Goal: Task Accomplishment & Management: Manage account settings

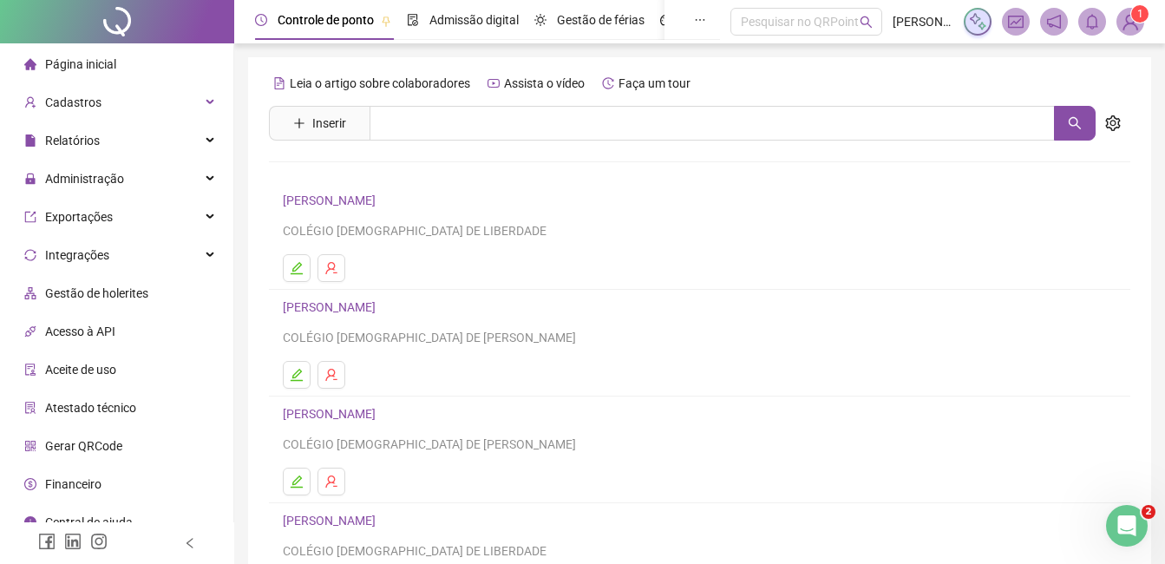
click at [93, 76] on div "Página inicial" at bounding box center [70, 64] width 92 height 35
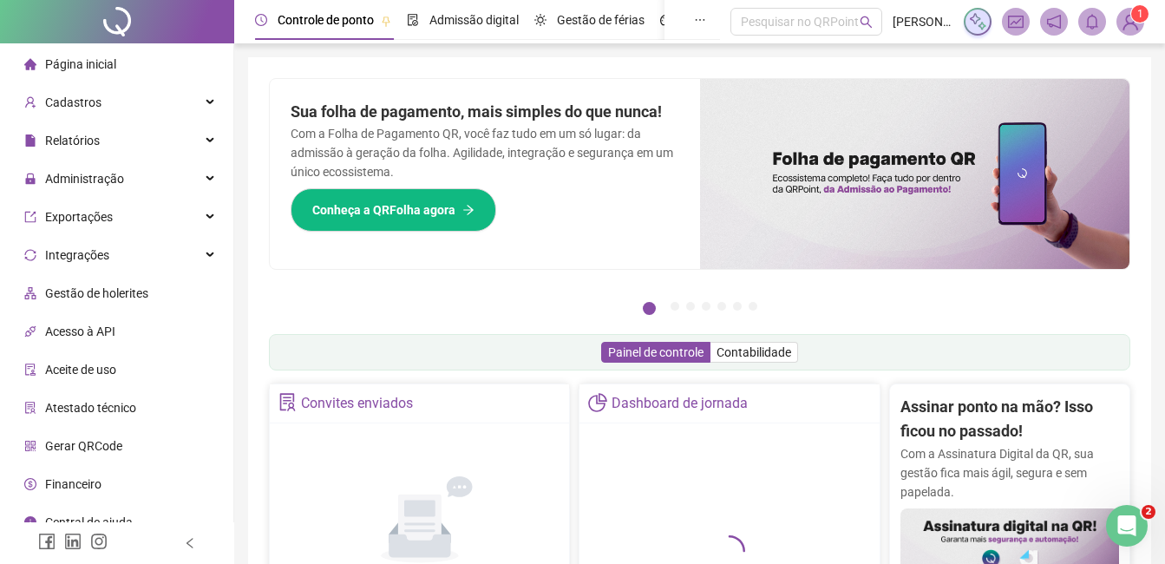
click at [398, 56] on div "Controle de ponto Admissão digital Gestão de férias Painel do DP Folha de pagam…" at bounding box center [699, 564] width 931 height 1129
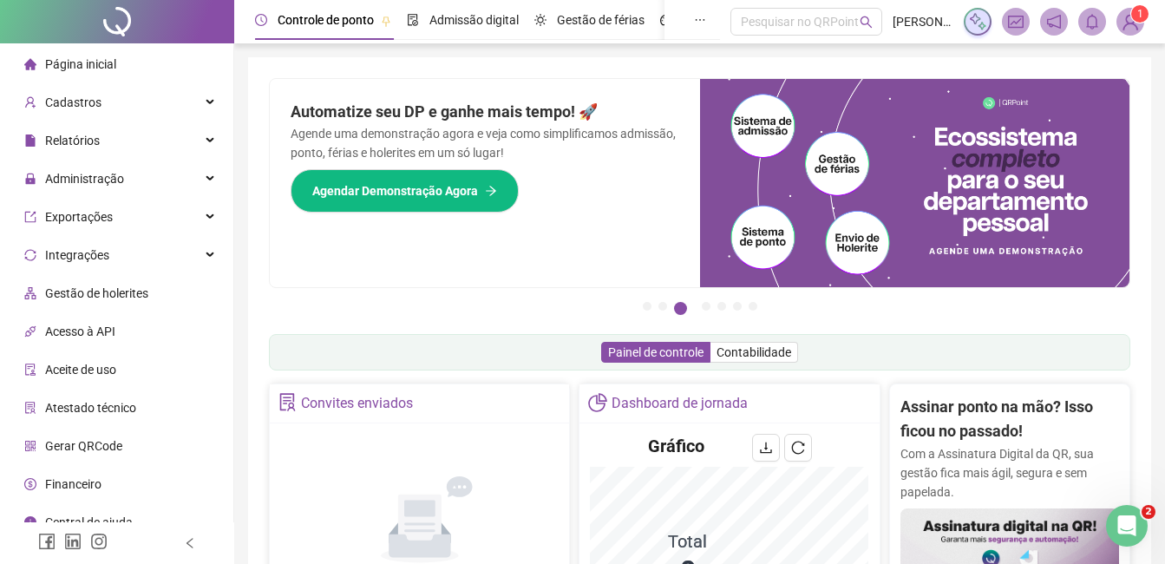
click at [1124, 24] on img at bounding box center [1130, 22] width 26 height 26
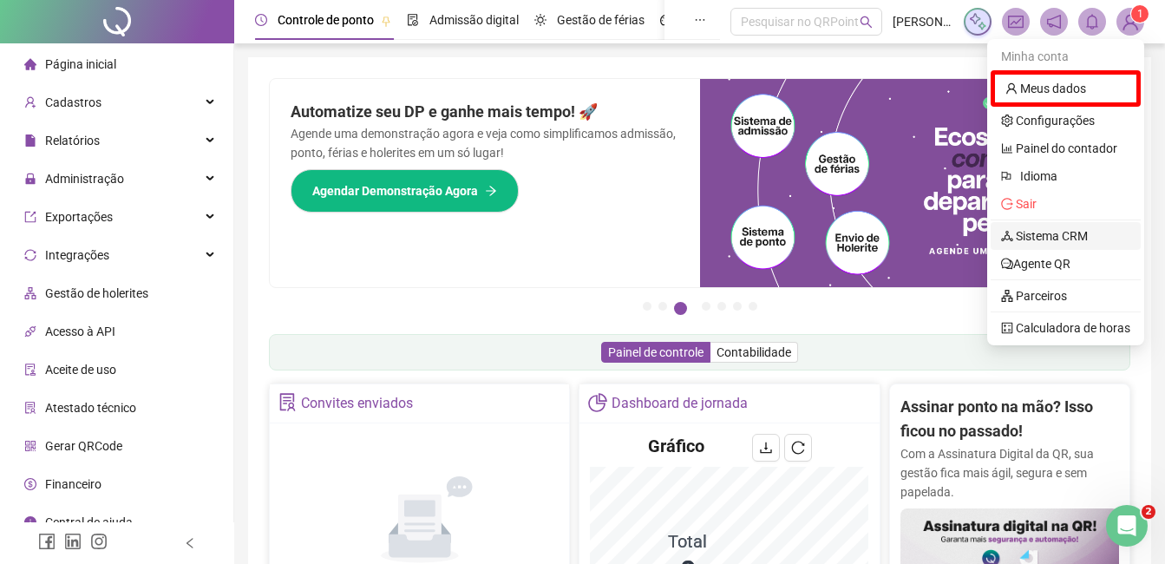
click at [1050, 231] on link "Sistema CRM" at bounding box center [1044, 236] width 87 height 14
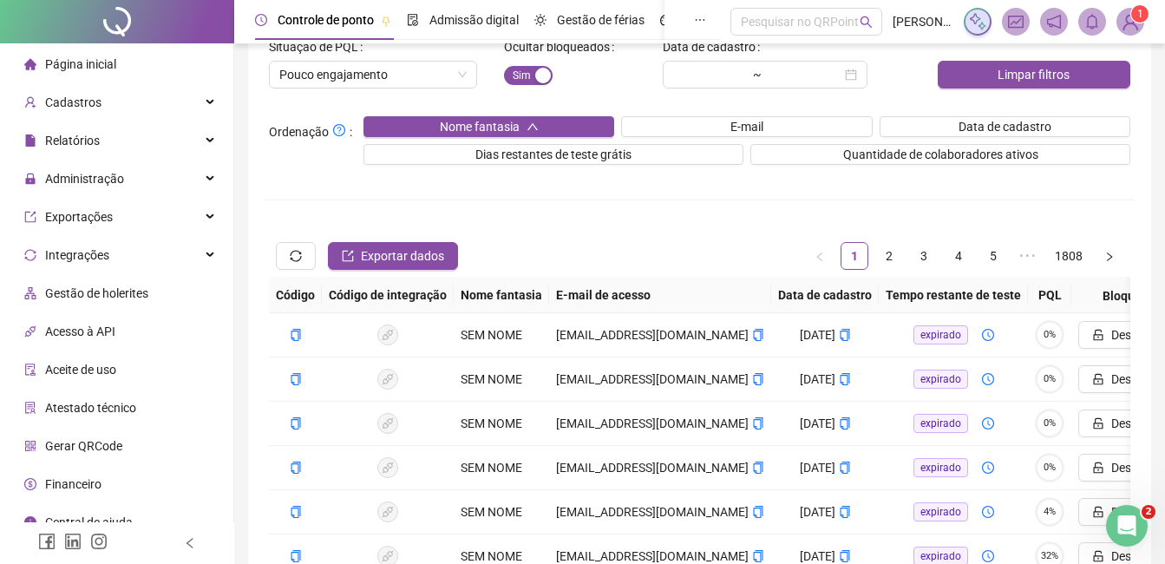
scroll to position [161, 0]
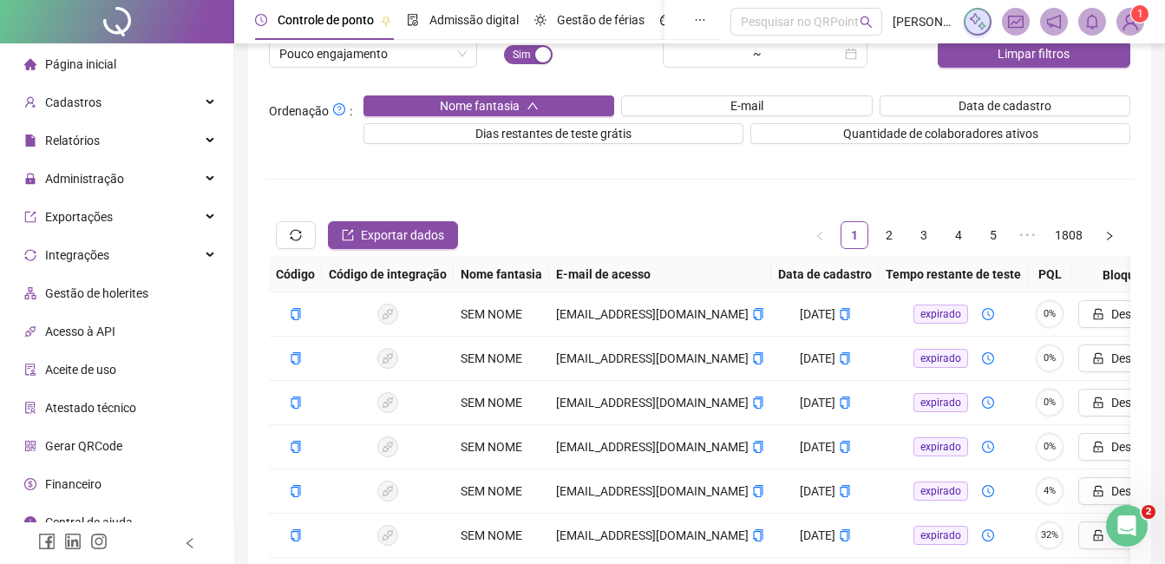
click at [1132, 33] on img at bounding box center [1130, 22] width 26 height 26
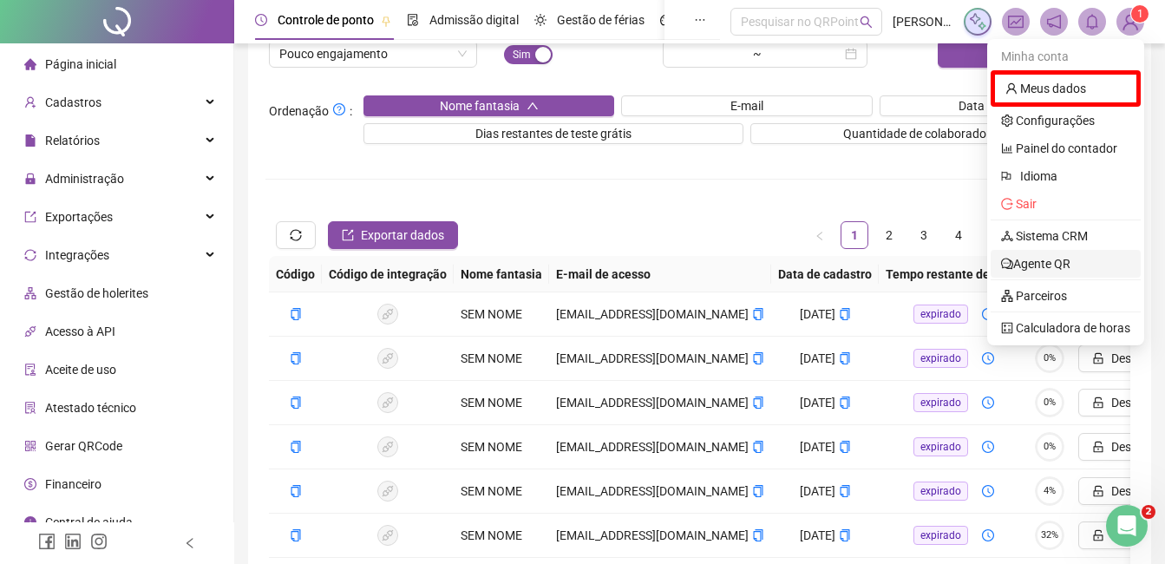
click at [1054, 263] on link "Agente QR" at bounding box center [1035, 264] width 69 height 14
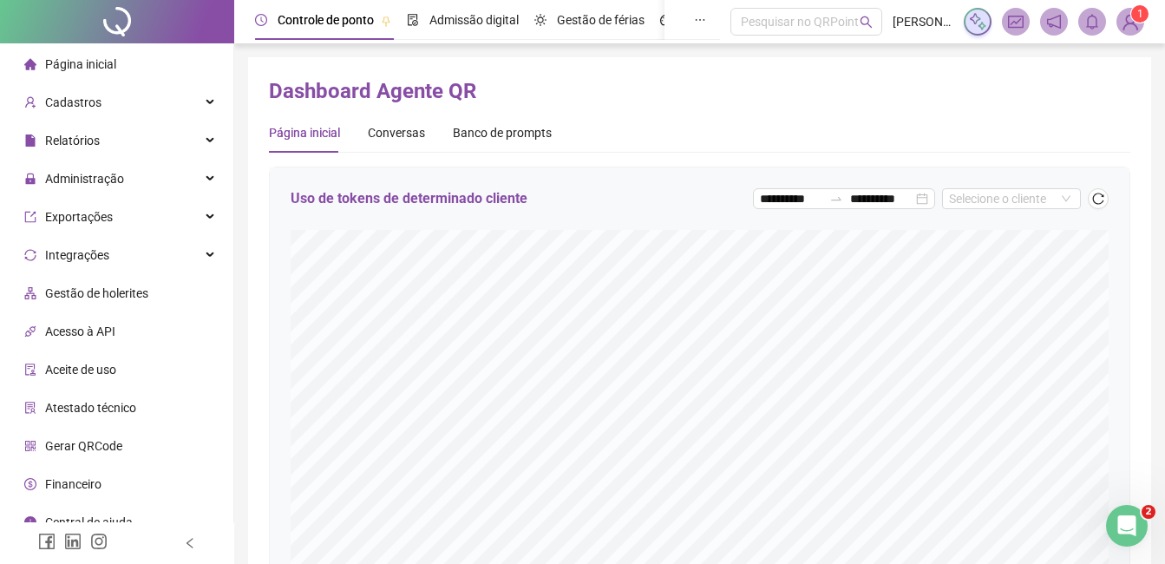
click at [118, 73] on li "Página inicial" at bounding box center [116, 64] width 226 height 35
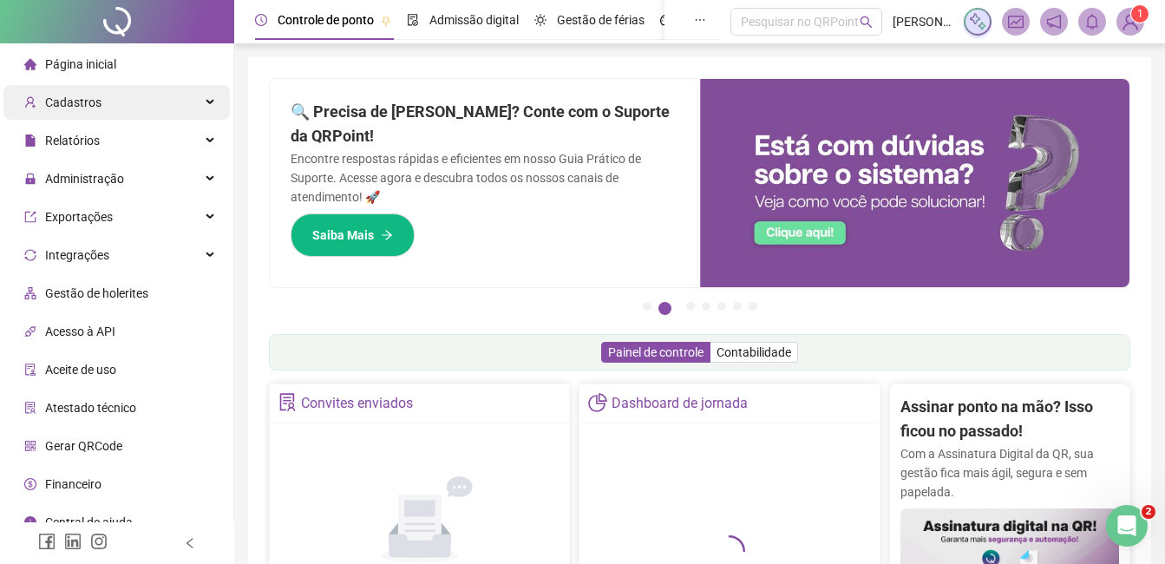
click at [152, 119] on div "Cadastros" at bounding box center [116, 102] width 226 height 35
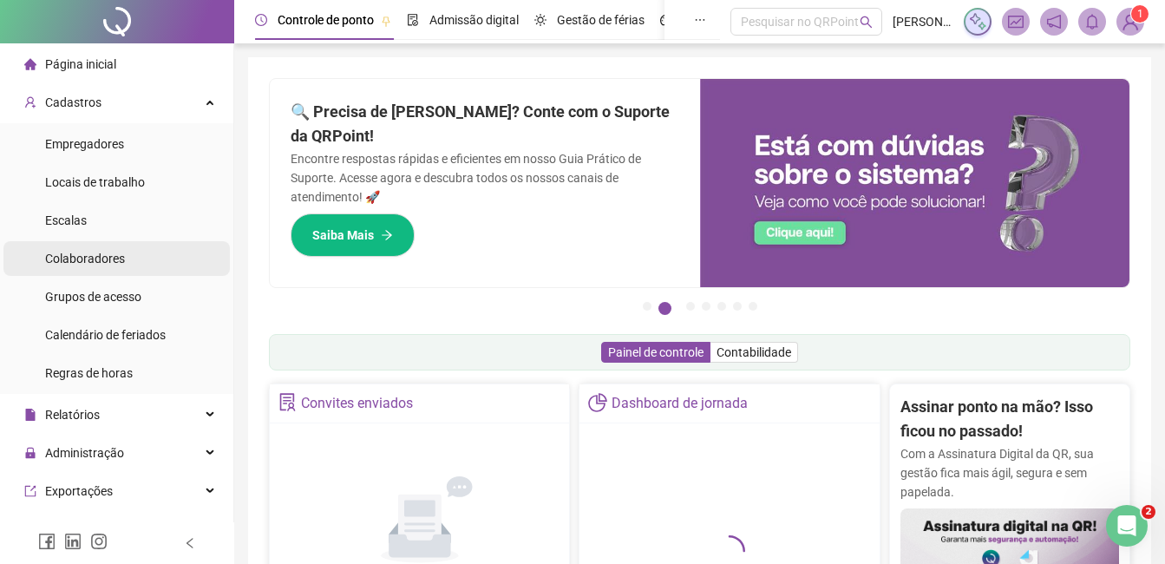
click at [123, 245] on div "Colaboradores" at bounding box center [85, 258] width 80 height 35
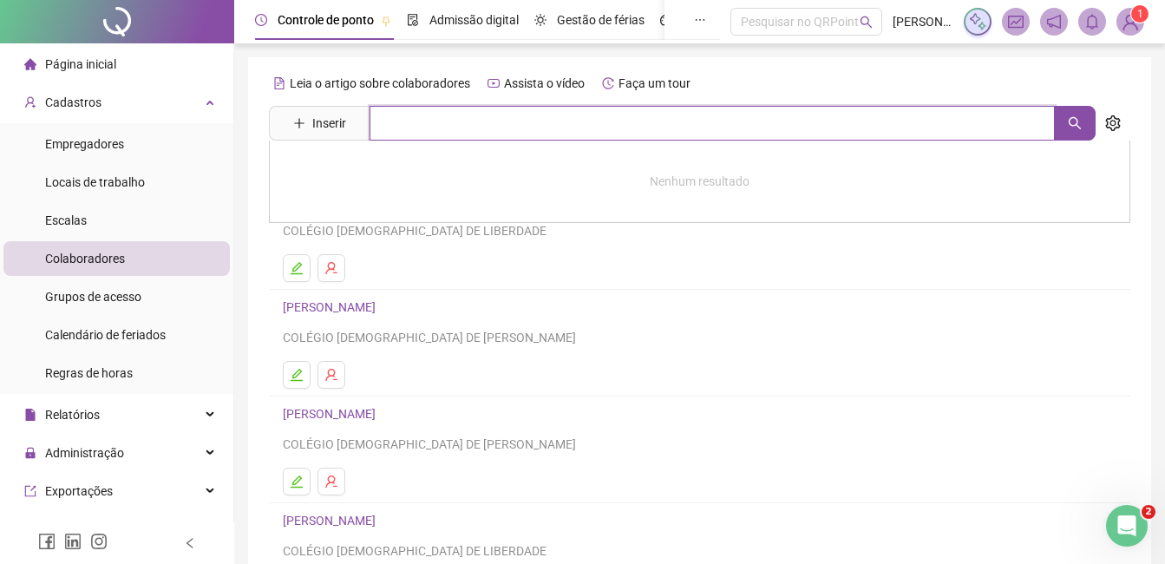
click at [428, 135] on input "text" at bounding box center [711, 123] width 685 height 35
type input "*******"
click at [455, 126] on input "*******" at bounding box center [711, 123] width 685 height 35
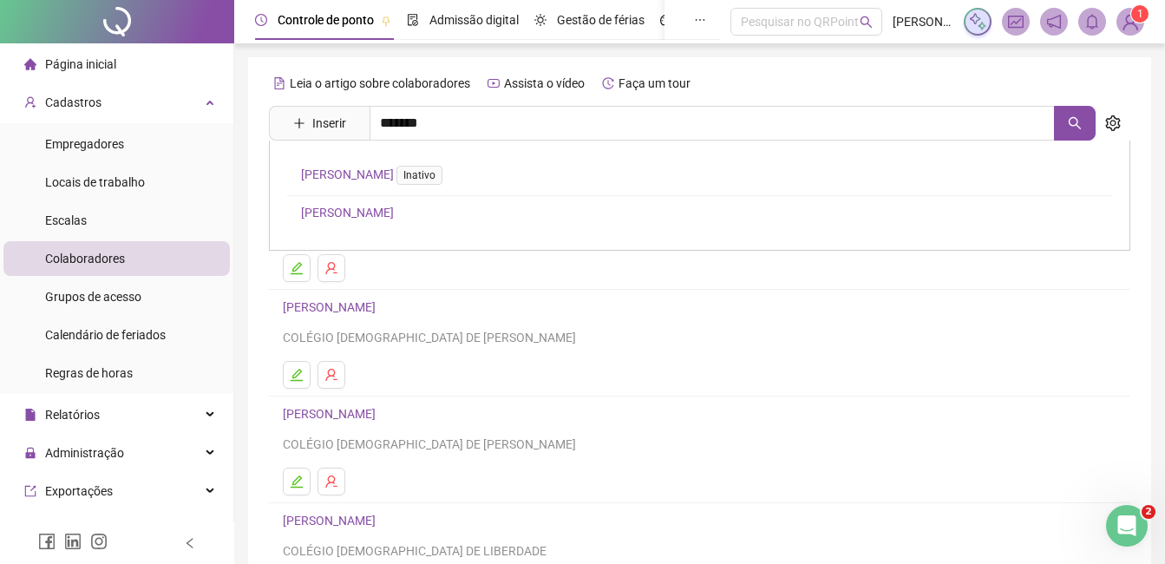
click at [356, 212] on link "[PERSON_NAME]" at bounding box center [347, 213] width 93 height 14
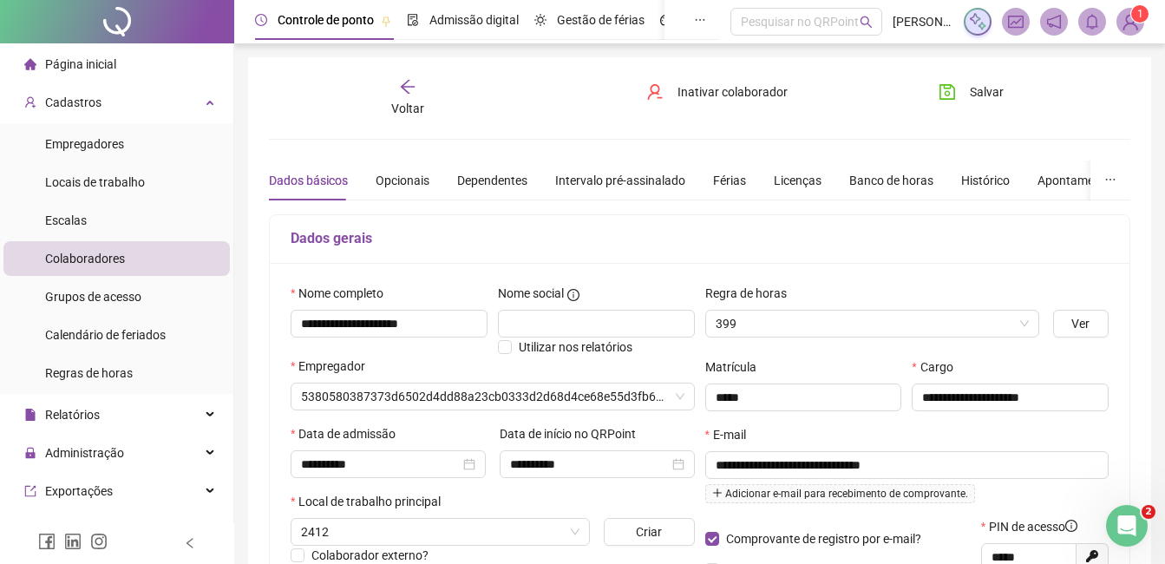
type input "**********"
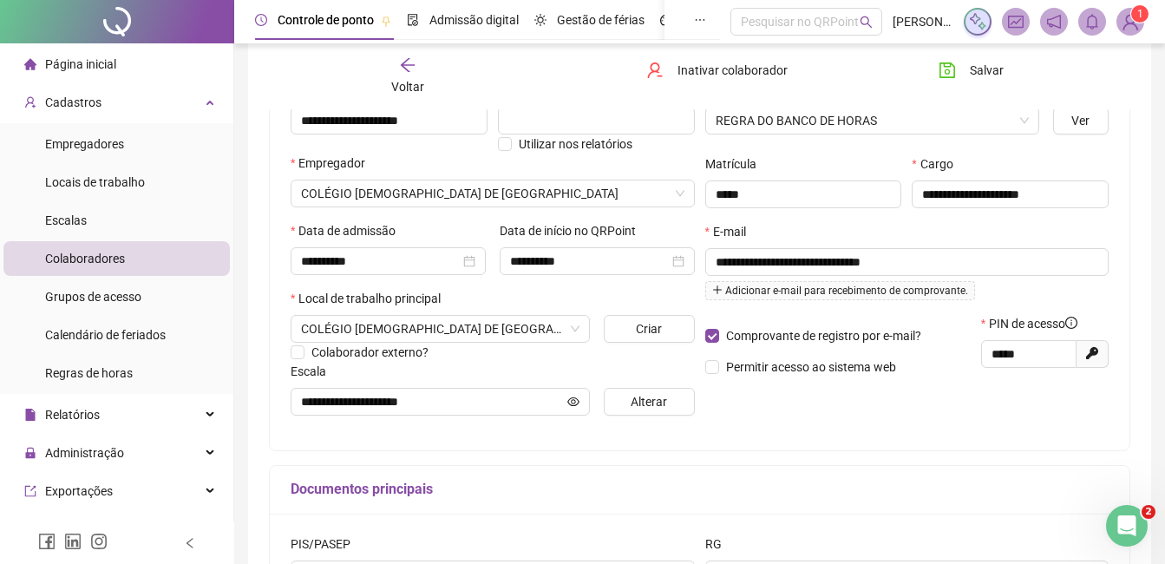
scroll to position [197, 0]
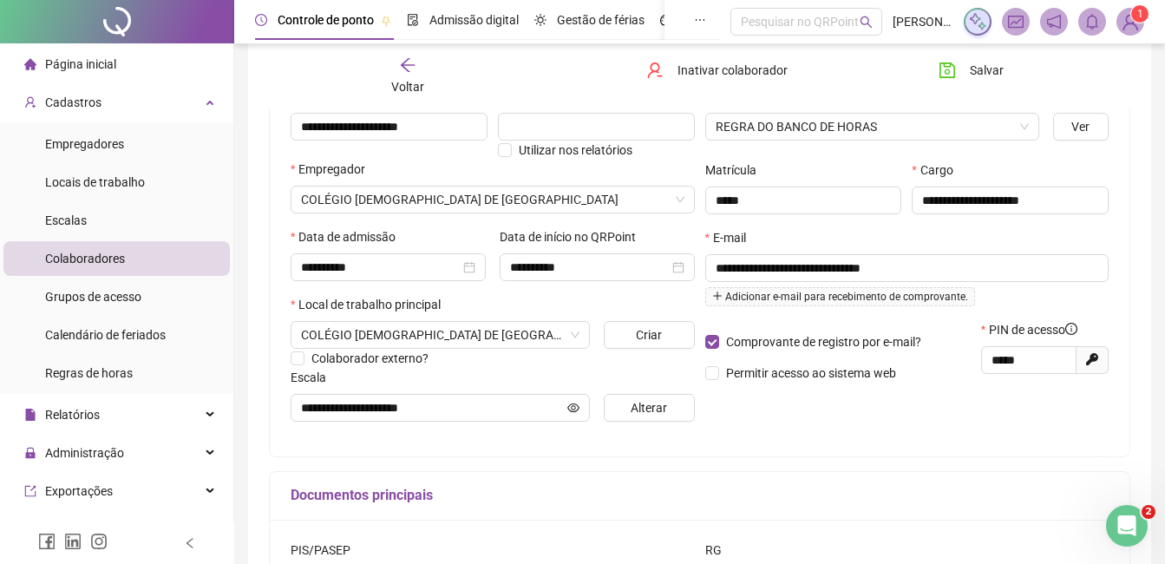
click at [1126, 24] on img at bounding box center [1130, 22] width 26 height 26
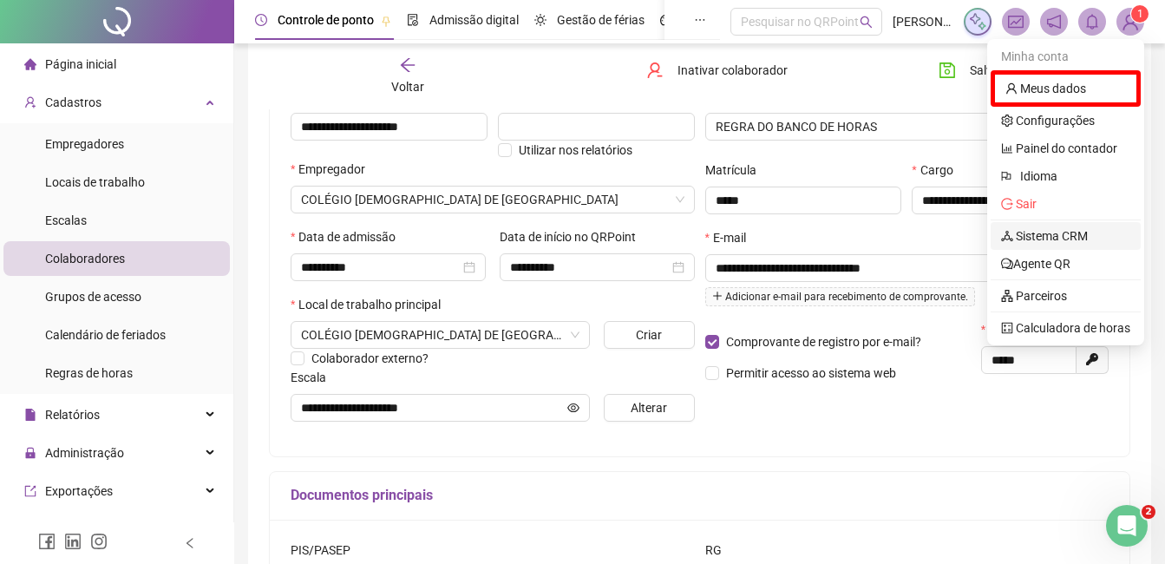
click at [1070, 235] on link "Sistema CRM" at bounding box center [1044, 236] width 87 height 14
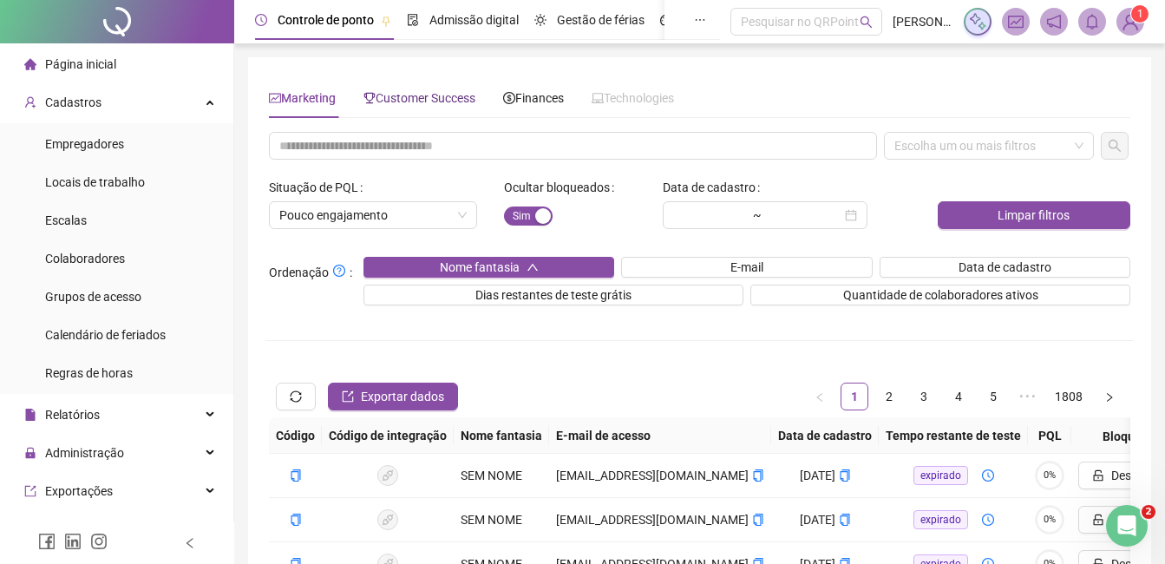
click at [406, 88] on div "Customer Success" at bounding box center [419, 97] width 112 height 19
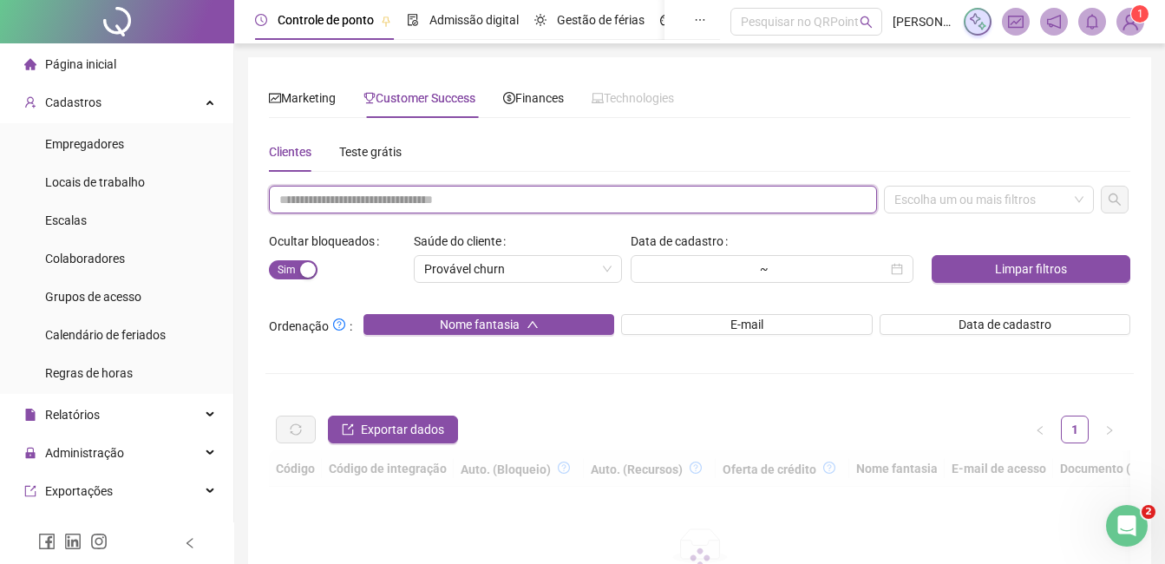
click at [375, 197] on input "text" at bounding box center [573, 200] width 608 height 28
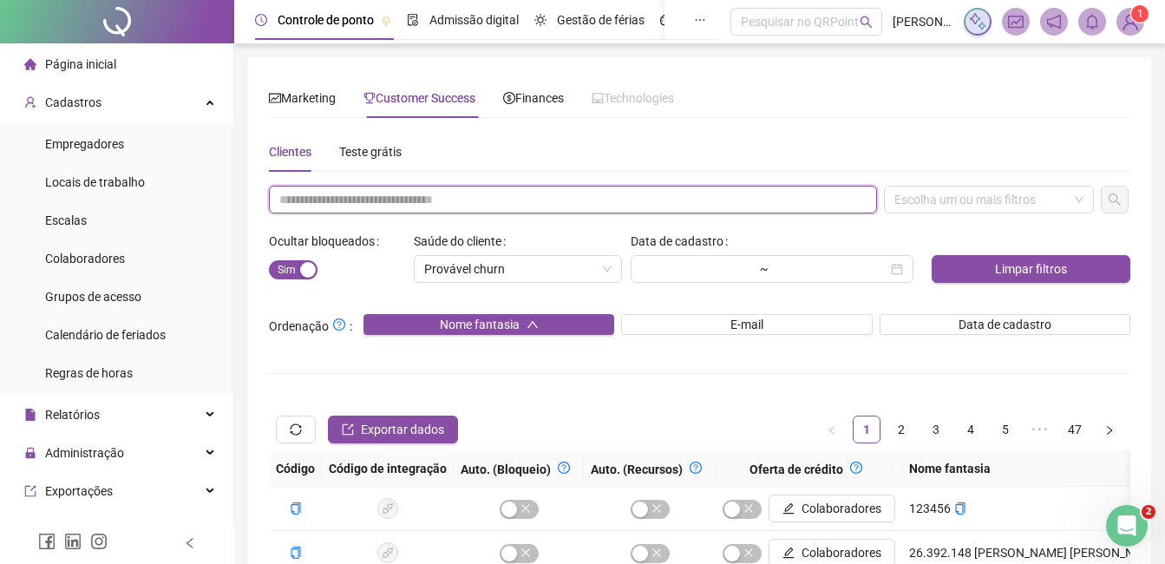
scroll to position [25, 0]
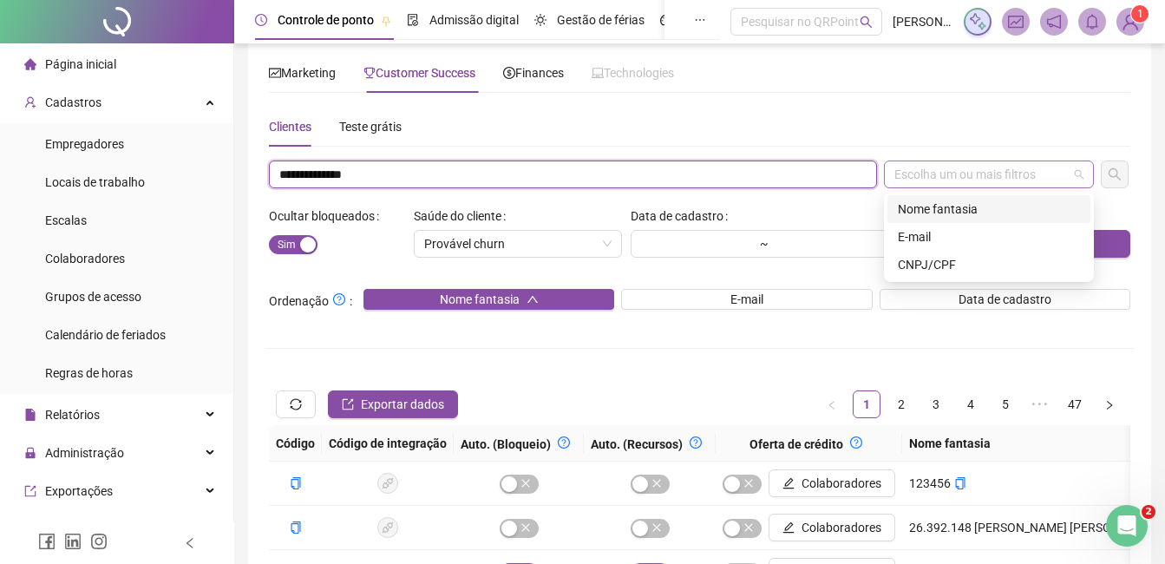
click at [955, 174] on div "Escolha um ou mais filtros" at bounding box center [989, 174] width 210 height 28
type input "**********"
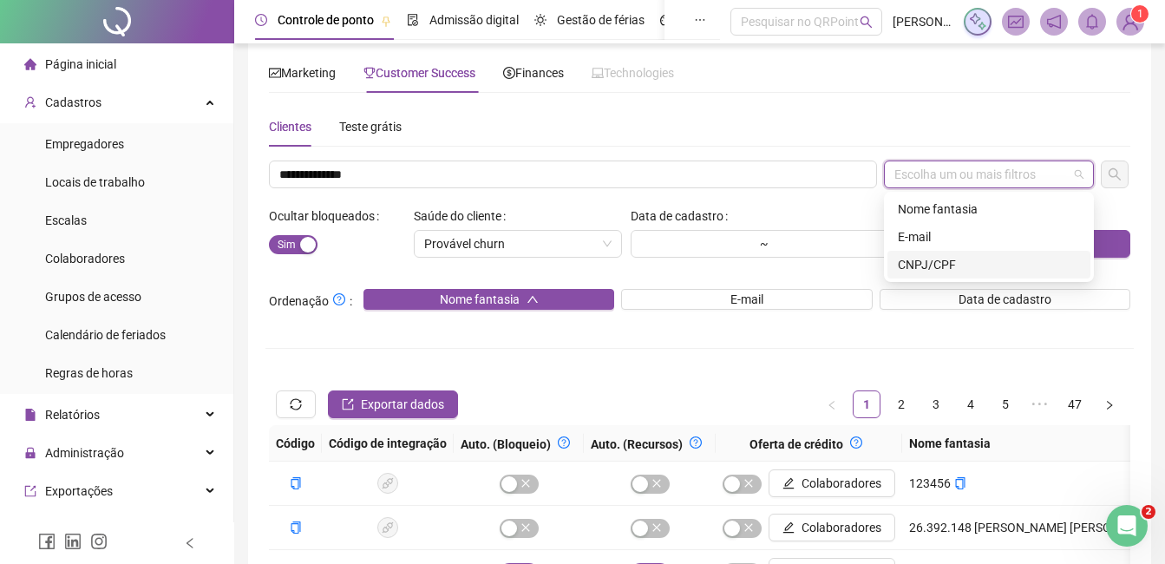
click at [924, 259] on div "CNPJ/CPF" at bounding box center [989, 264] width 182 height 19
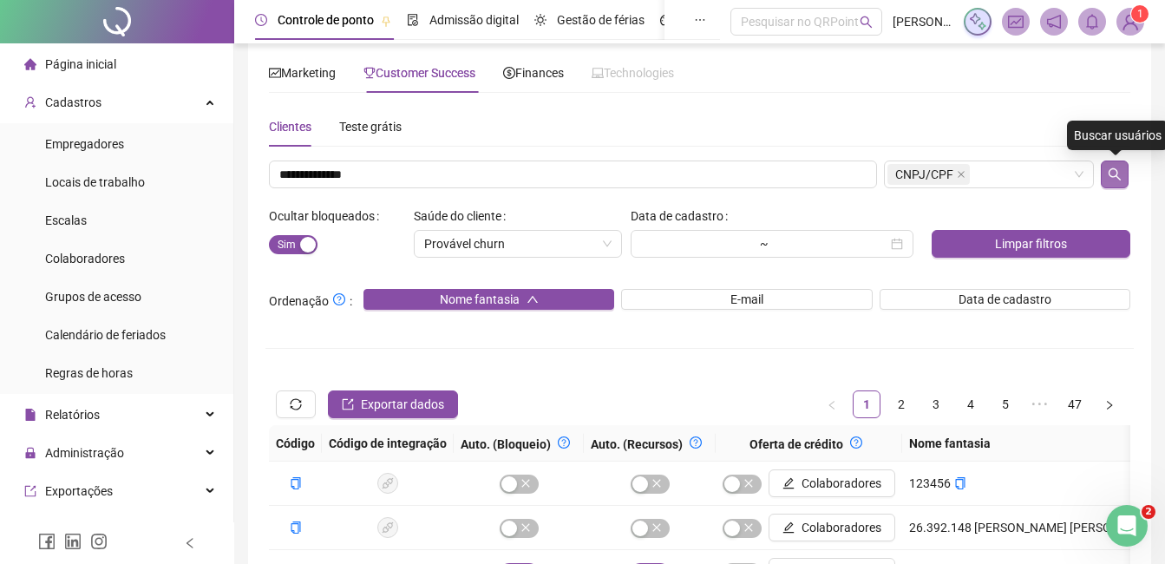
click at [1124, 170] on button "button" at bounding box center [1114, 174] width 28 height 28
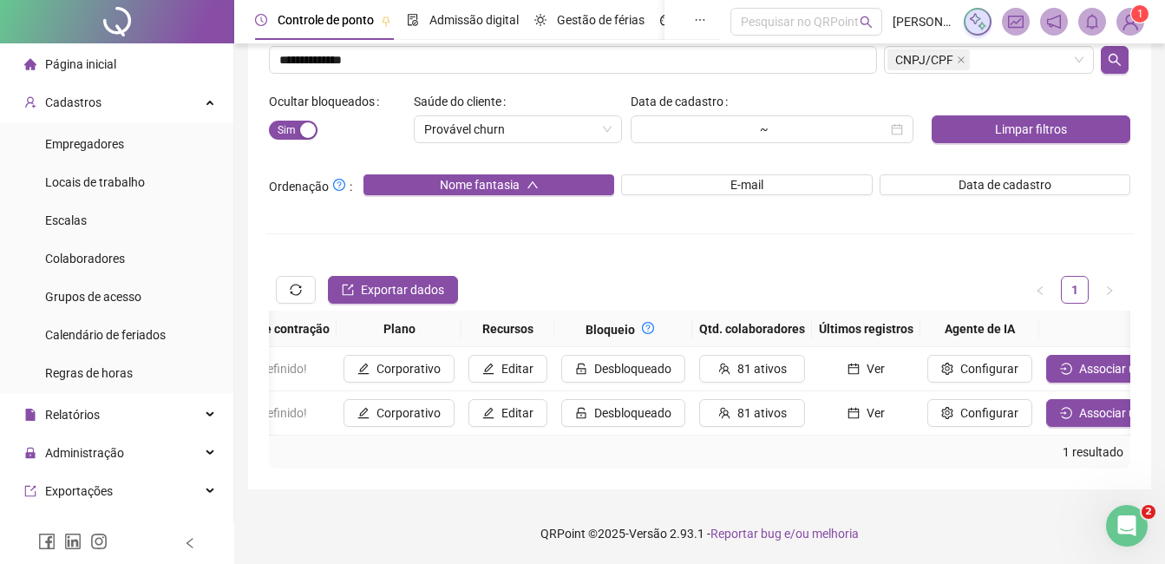
scroll to position [0, 1754]
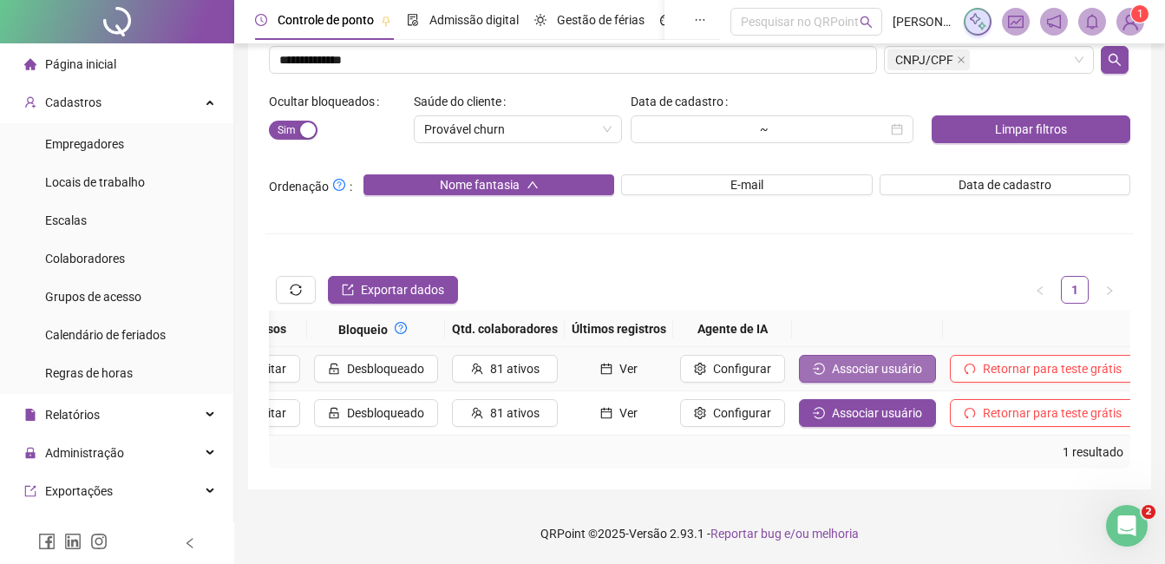
click at [873, 362] on span "Associar usuário" at bounding box center [877, 368] width 90 height 19
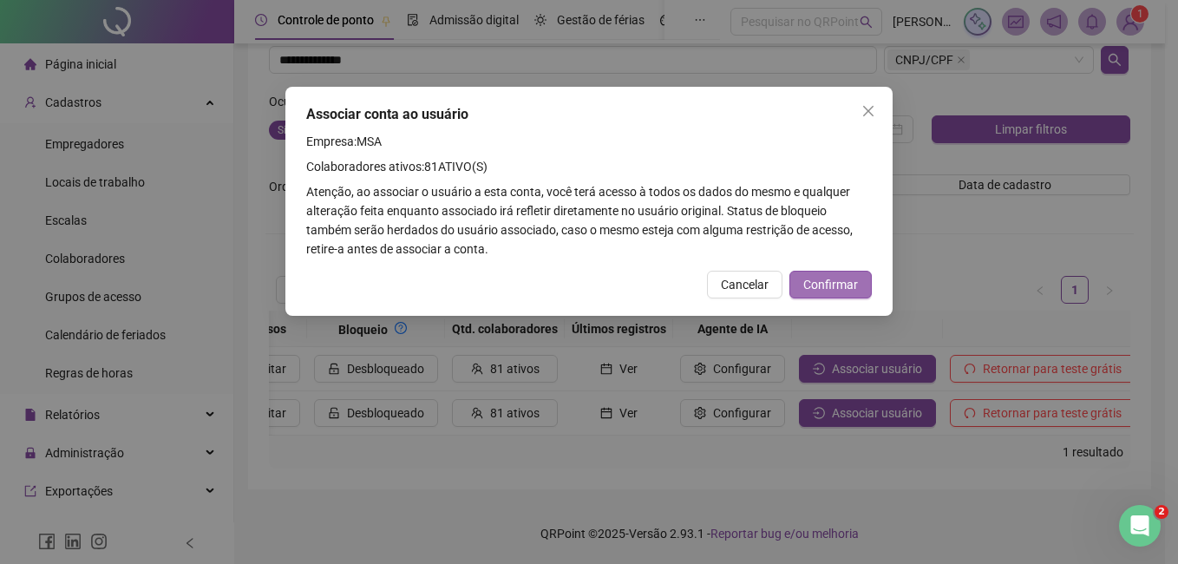
click at [837, 296] on button "Confirmar" at bounding box center [830, 285] width 82 height 28
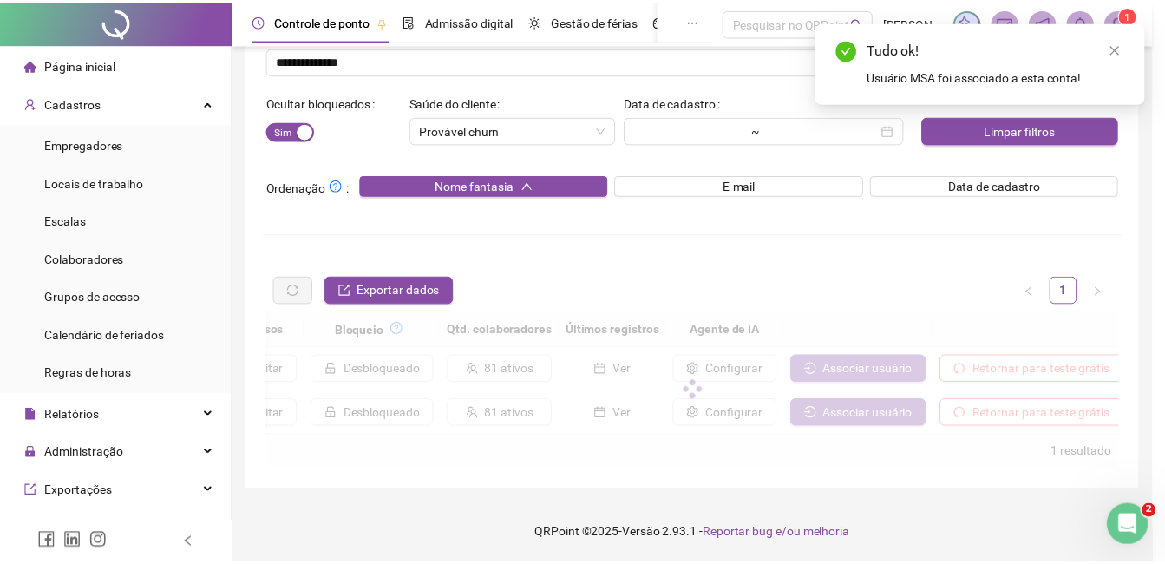
scroll to position [0, 1741]
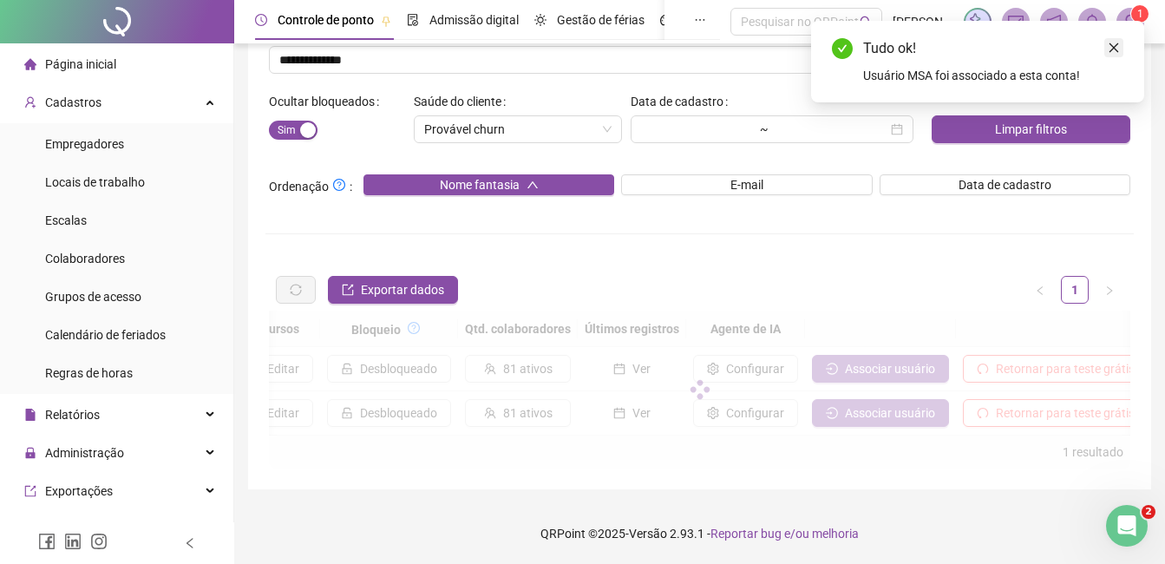
click at [1108, 51] on icon "close" at bounding box center [1113, 48] width 12 height 12
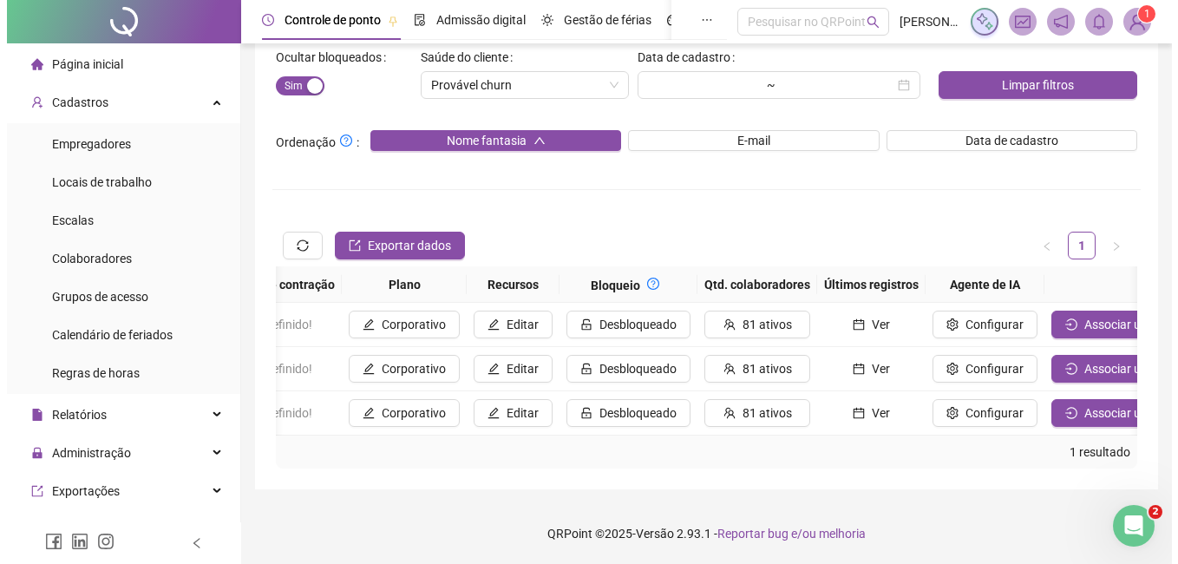
scroll to position [0, 1505]
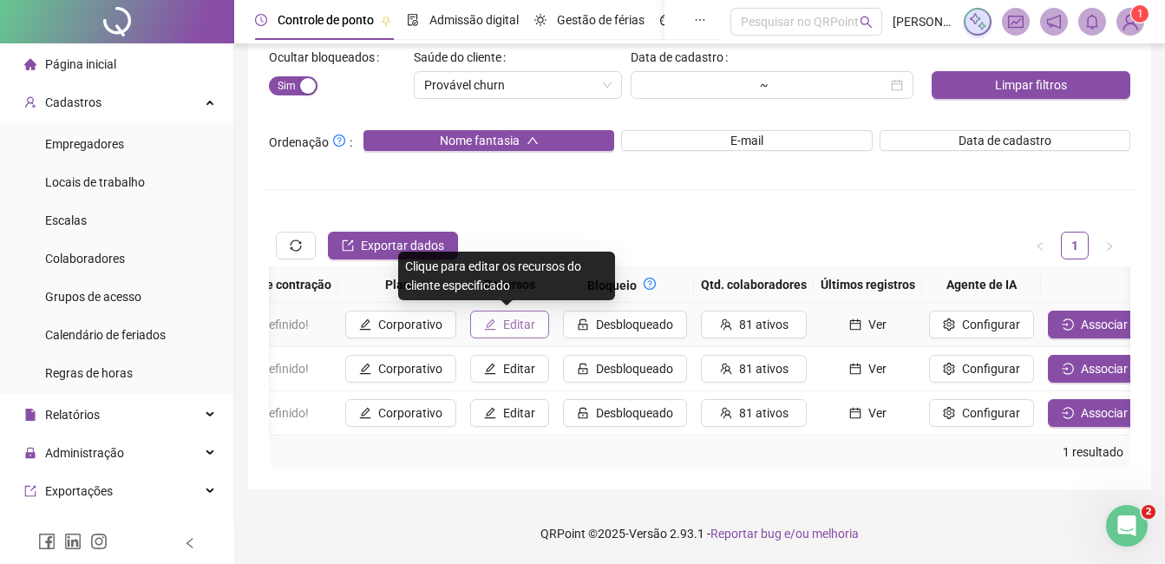
click at [518, 318] on span "Editar" at bounding box center [519, 324] width 32 height 19
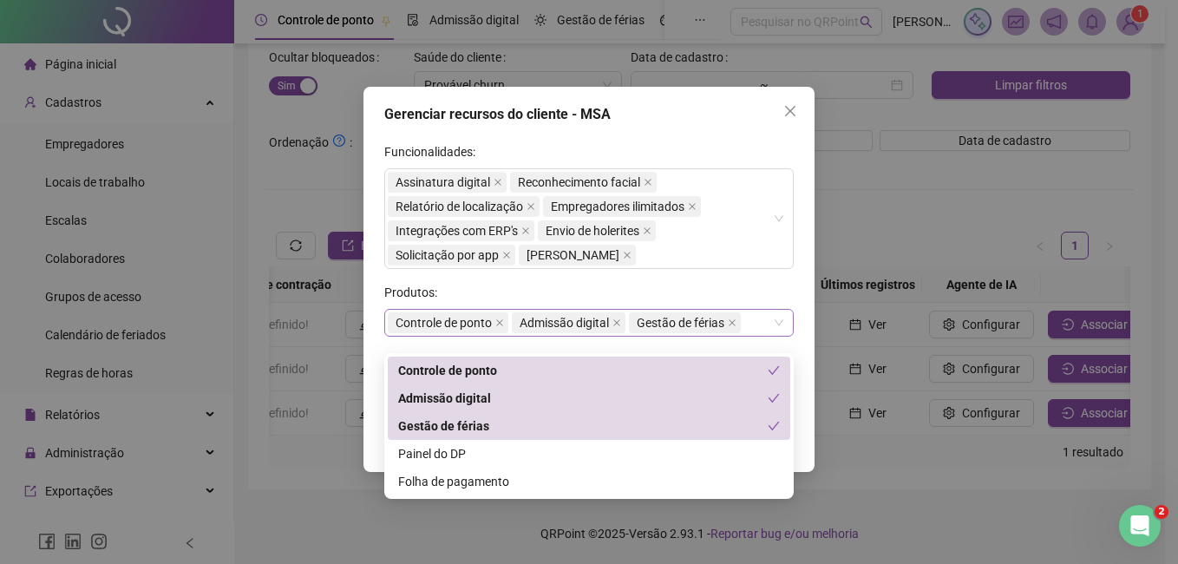
click at [764, 318] on div "Controle de ponto Admissão digital Gestão de férias" at bounding box center [588, 323] width 409 height 28
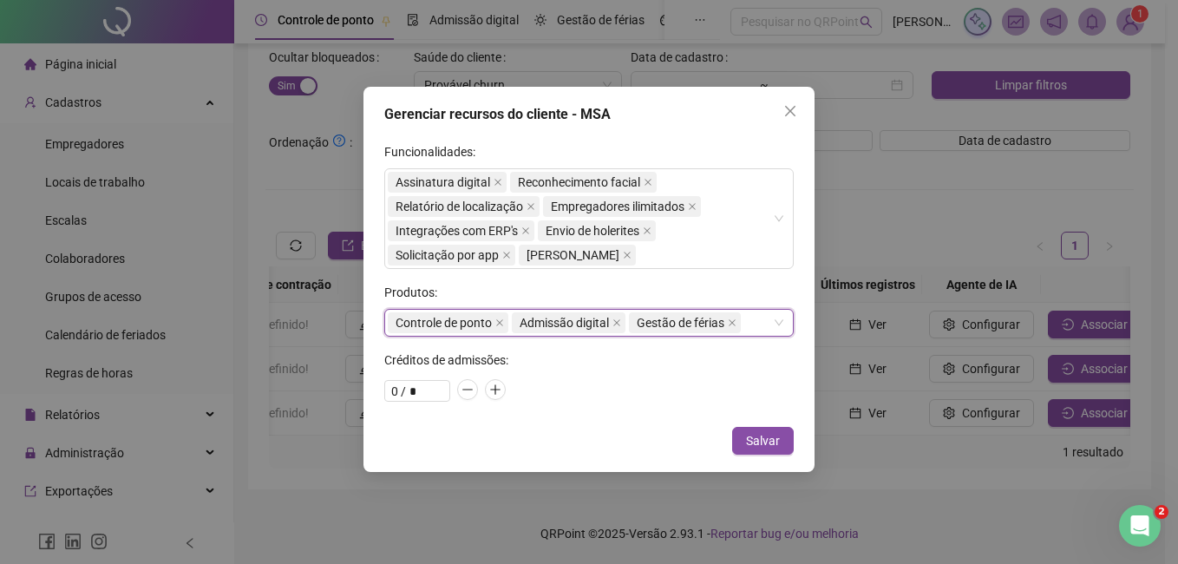
click at [764, 318] on div "Controle de ponto Admissão digital Gestão de férias" at bounding box center [588, 323] width 409 height 28
click at [777, 316] on div "Controle de ponto Admissão digital Gestão de férias" at bounding box center [588, 323] width 409 height 28
click at [722, 127] on div "Gerenciar recursos do cliente - MSA Funcionalidades: Assinatura digital Reconhe…" at bounding box center [588, 279] width 451 height 385
click at [499, 388] on icon "plus" at bounding box center [495, 389] width 12 height 12
click at [470, 389] on icon "minus" at bounding box center [467, 389] width 10 height 1
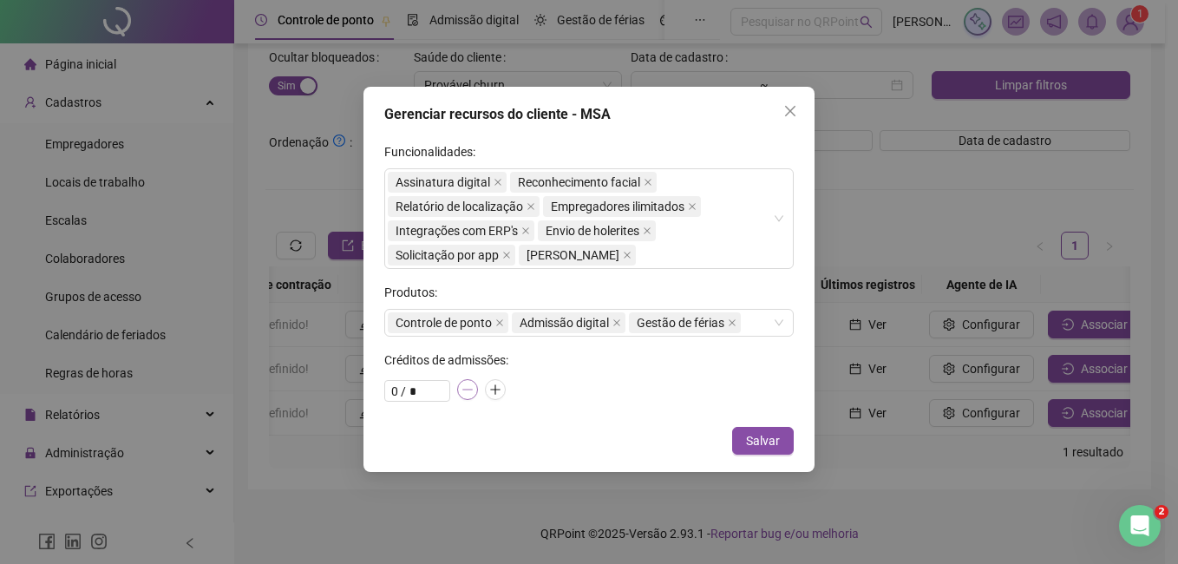
type input "*"
